Goal: Information Seeking & Learning: Learn about a topic

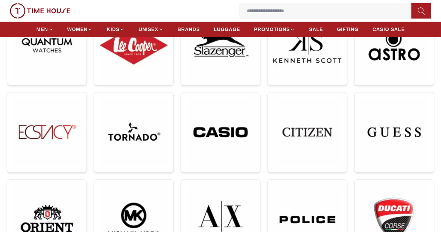
scroll to position [145, 0]
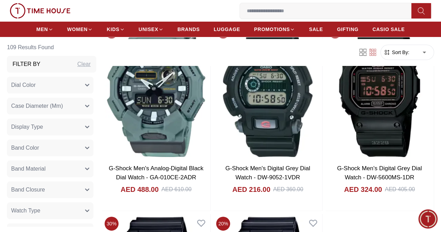
scroll to position [1352, 0]
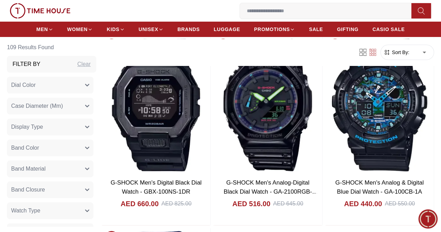
scroll to position [2608, 0]
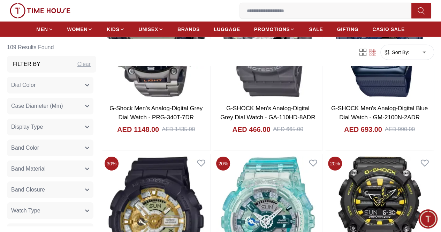
scroll to position [4829, 0]
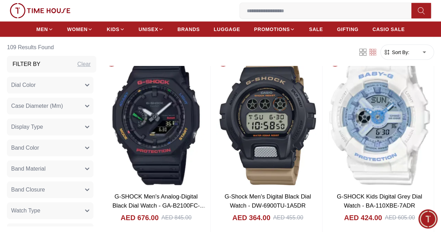
scroll to position [6067, 0]
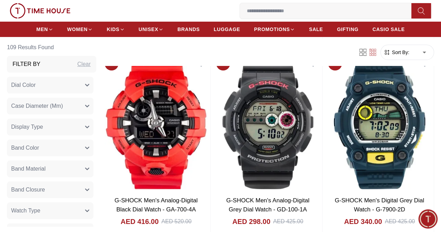
scroll to position [6625, 0]
